Goal: Feedback & Contribution: Submit feedback/report problem

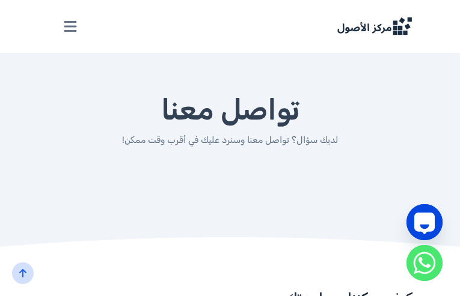
type input "N/A"
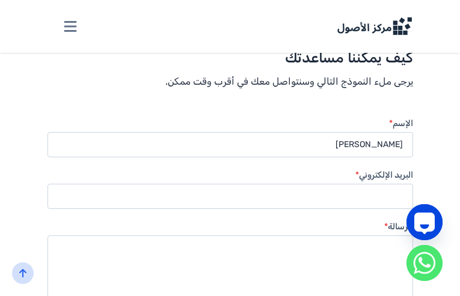
type input "[PERSON_NAME]"
type input "[EMAIL_ADDRESS][DOMAIN_NAME]"
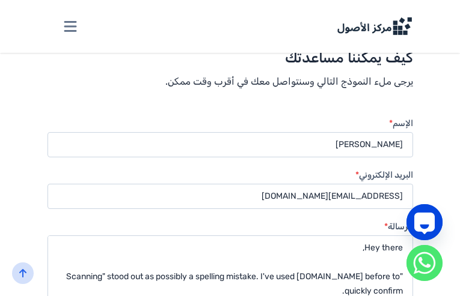
scroll to position [36, 0]
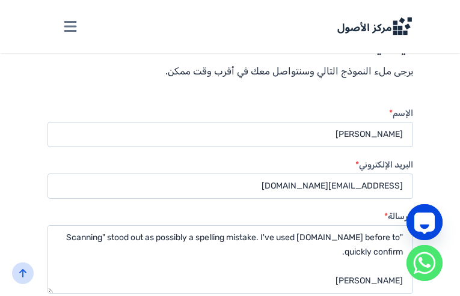
type textarea "Hey there, "Scanning" stood out as possibly a spelling mistake. I've used [DOMA…"
